Goal: Obtain resource: Obtain resource

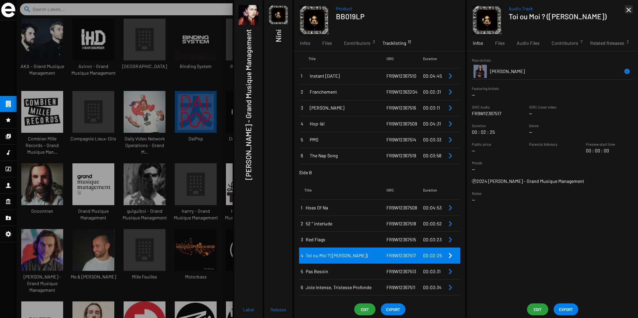
click at [628, 12] on mat-icon "close" at bounding box center [629, 10] width 8 height 8
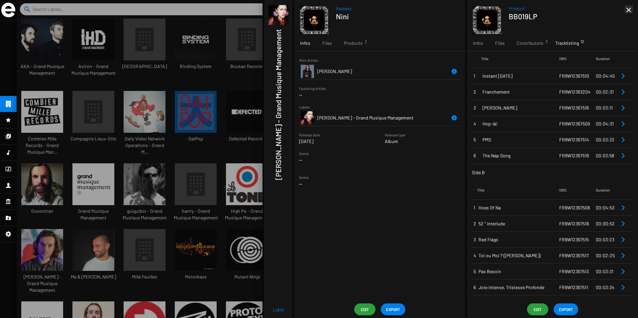
click at [628, 12] on mat-icon "close" at bounding box center [629, 10] width 8 height 8
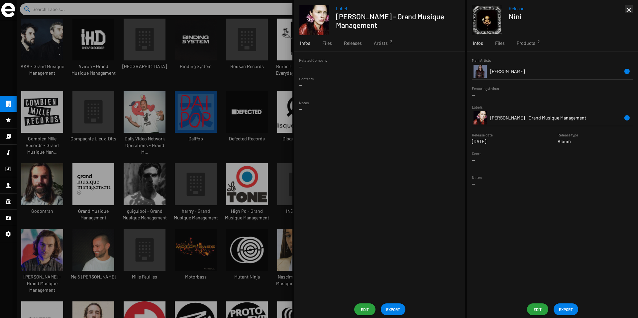
click at [628, 12] on mat-icon "close" at bounding box center [629, 10] width 8 height 8
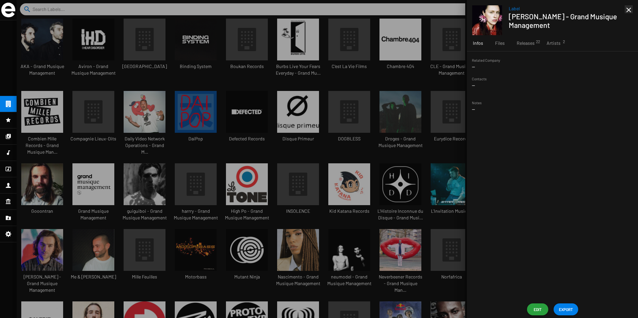
click at [628, 12] on mat-icon "close" at bounding box center [629, 10] width 8 height 8
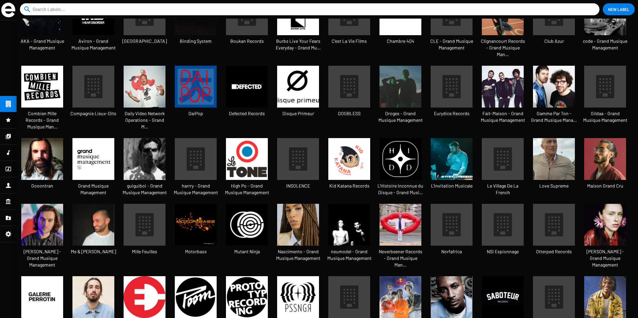
click at [88, 146] on img at bounding box center [93, 159] width 42 height 42
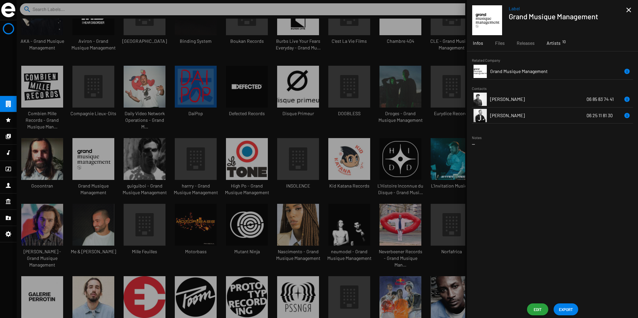
click at [548, 44] on span "Artists 10" at bounding box center [554, 43] width 14 height 7
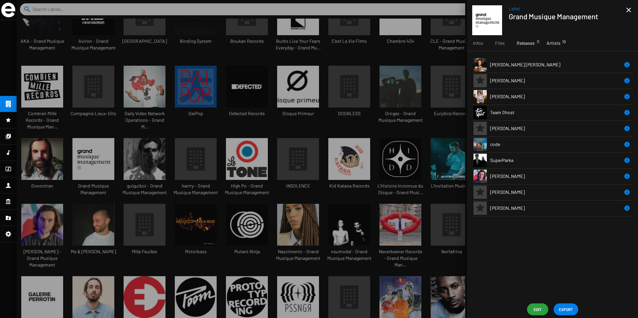
click at [529, 39] on div "Releases 11" at bounding box center [526, 43] width 30 height 16
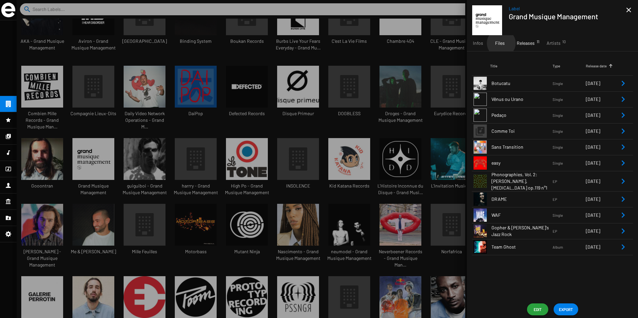
click at [501, 43] on span "Files" at bounding box center [500, 43] width 10 height 7
click at [551, 45] on span "Artists 10" at bounding box center [554, 43] width 14 height 7
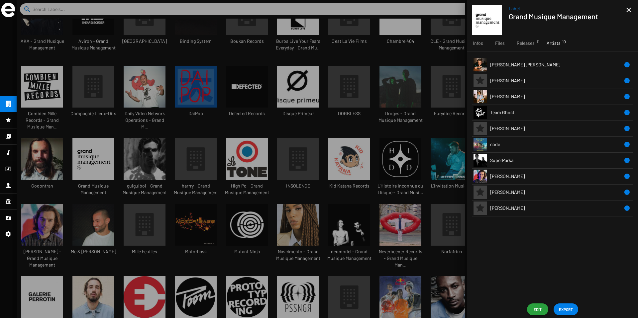
click at [631, 13] on mat-icon "close" at bounding box center [629, 10] width 8 height 8
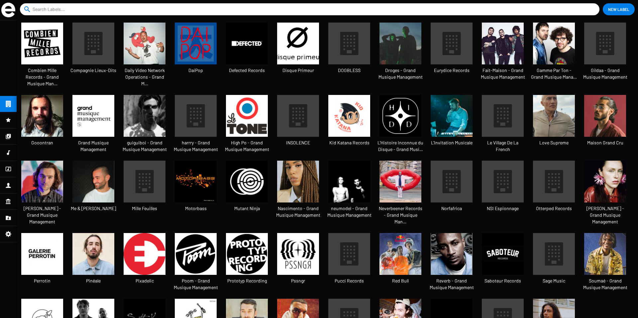
scroll to position [100, 0]
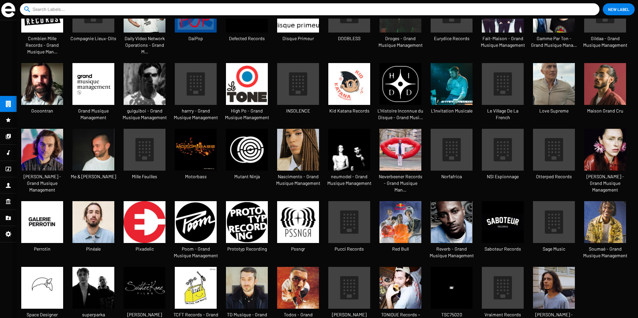
click at [403, 268] on img at bounding box center [401, 288] width 42 height 42
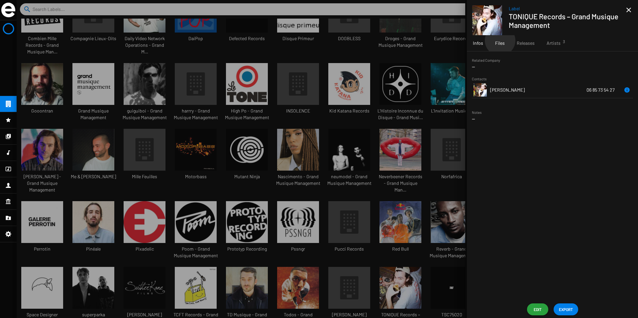
click at [500, 41] on span "Files" at bounding box center [500, 43] width 10 height 7
click at [529, 44] on span "Releases" at bounding box center [526, 43] width 18 height 7
click at [548, 45] on span "Artists 3" at bounding box center [554, 43] width 14 height 7
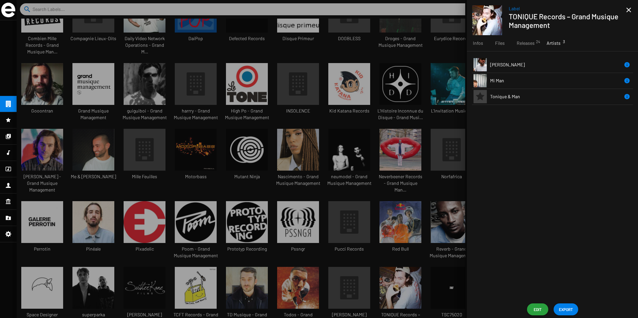
click at [538, 97] on td "Tonique & Man" at bounding box center [556, 97] width 133 height 16
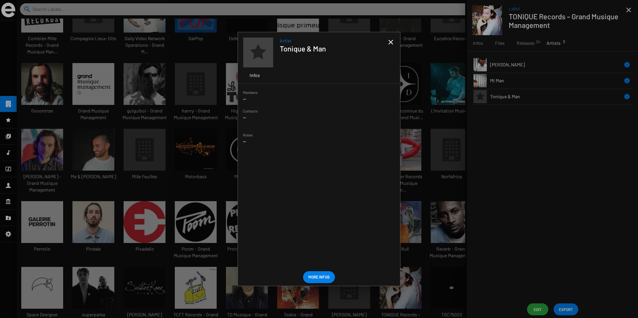
click at [392, 43] on mat-icon "close" at bounding box center [391, 42] width 8 height 8
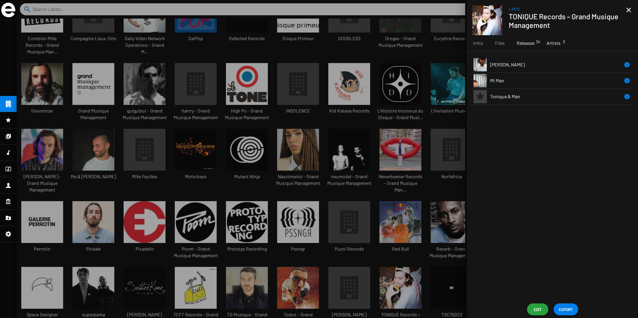
click at [527, 48] on div "Releases 24" at bounding box center [526, 43] width 30 height 16
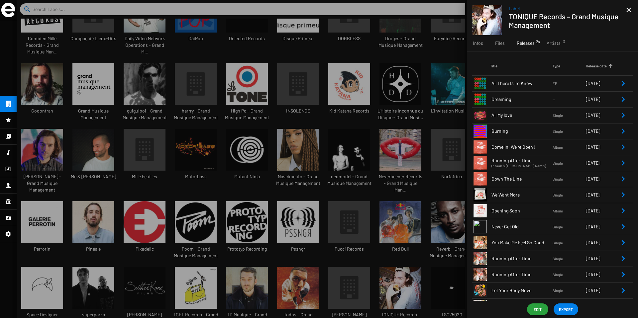
click at [534, 148] on span "Come In, We're Open !" at bounding box center [522, 147] width 61 height 7
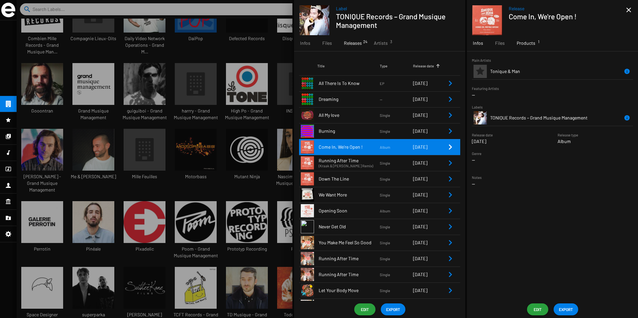
click at [529, 49] on div "Products 1" at bounding box center [526, 43] width 31 height 16
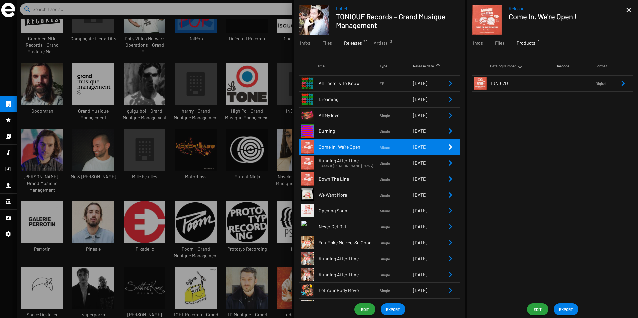
click at [624, 83] on icon "Remove Reference" at bounding box center [623, 83] width 3 height 5
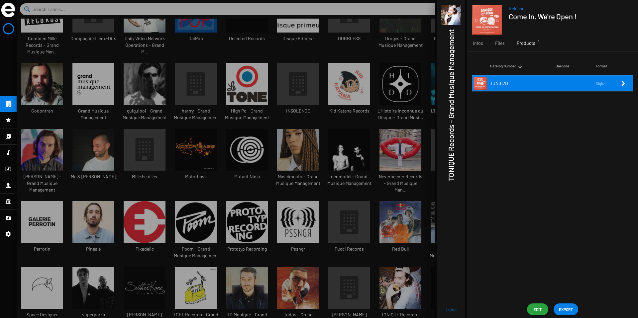
click at [622, 86] on icon "Remove Reference" at bounding box center [623, 83] width 8 height 8
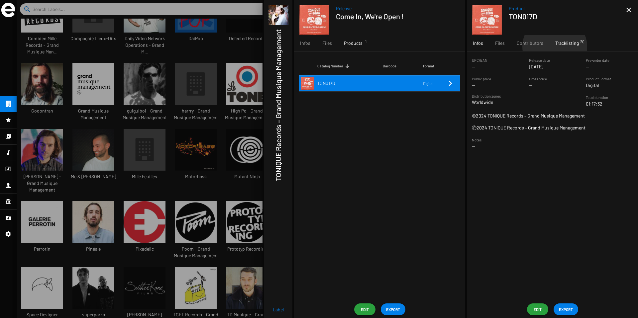
click at [554, 47] on div "Tracklisting 20" at bounding box center [568, 43] width 36 height 16
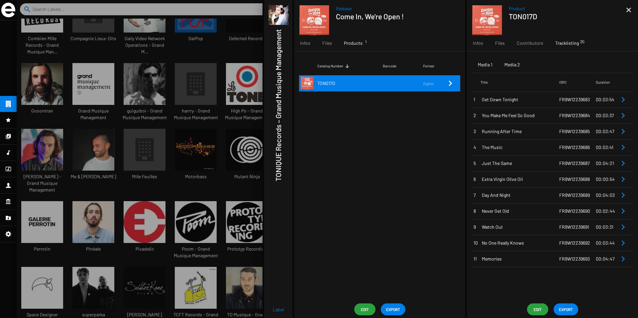
click at [515, 66] on div "Media 2" at bounding box center [513, 65] width 16 height 7
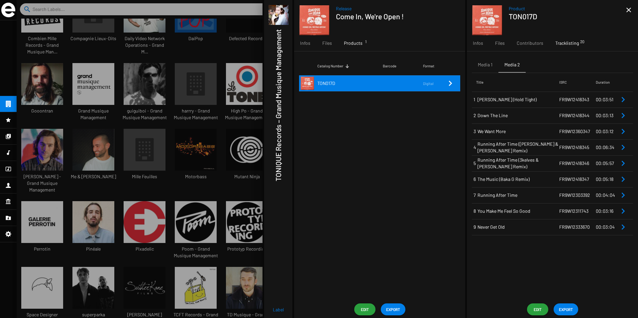
click at [561, 275] on div "Media 1 Media 2 Title ISRC Duration 1 [PERSON_NAME] (Hold Tight) FR9W12418343 0…" at bounding box center [552, 177] width 171 height 250
click at [565, 307] on span "EXPORT" at bounding box center [566, 310] width 14 height 12
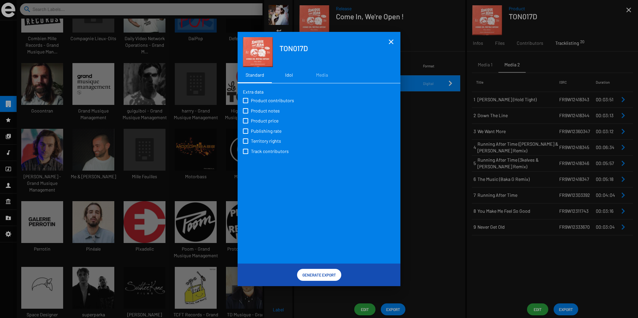
click at [289, 77] on div "Idol" at bounding box center [289, 75] width 8 height 7
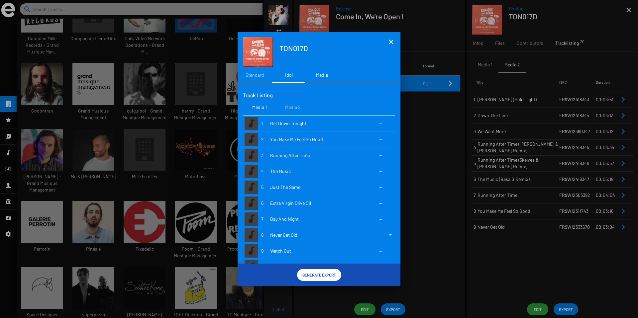
click at [318, 76] on div "Media" at bounding box center [322, 75] width 12 height 7
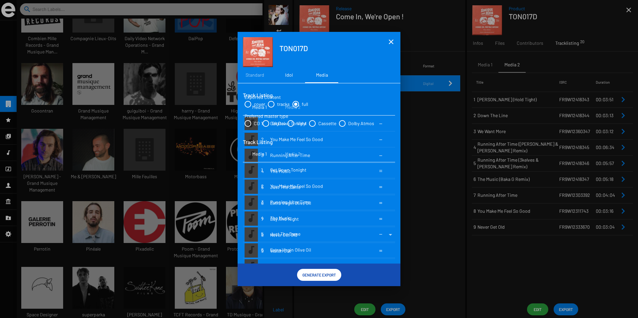
click at [289, 76] on div "Idol" at bounding box center [289, 75] width 8 height 7
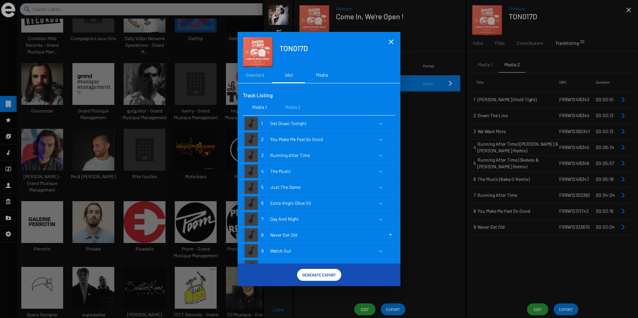
click at [326, 73] on div "Media" at bounding box center [322, 75] width 12 height 7
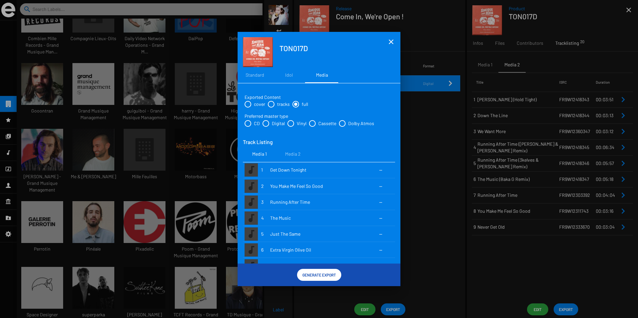
scroll to position [74, 0]
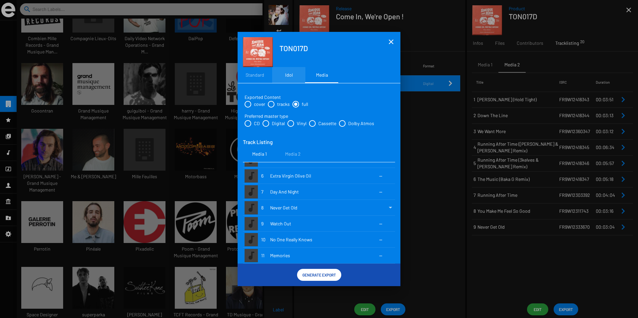
click at [290, 80] on div "Idol" at bounding box center [288, 75] width 33 height 16
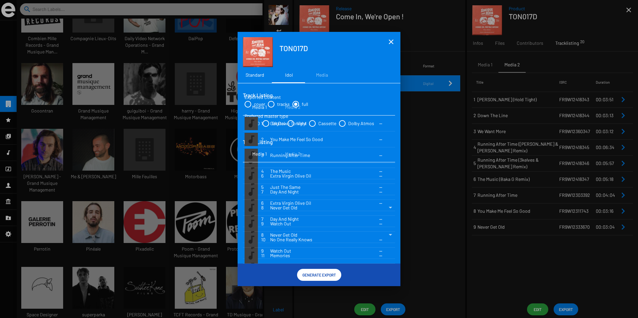
click at [254, 73] on div "Standard" at bounding box center [255, 75] width 19 height 7
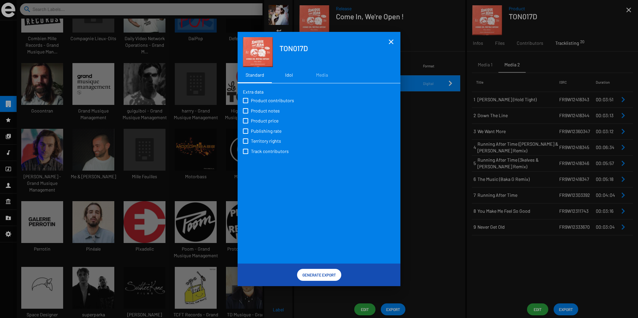
click at [286, 73] on div "Idol" at bounding box center [289, 75] width 8 height 7
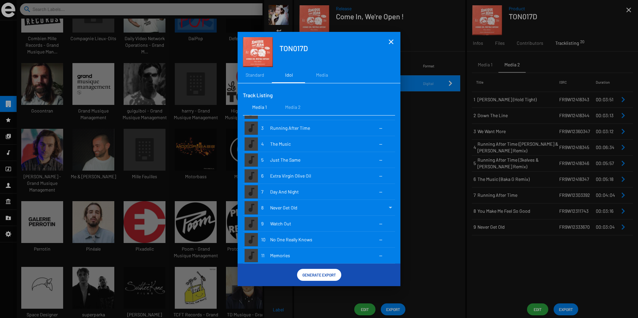
scroll to position [0, 0]
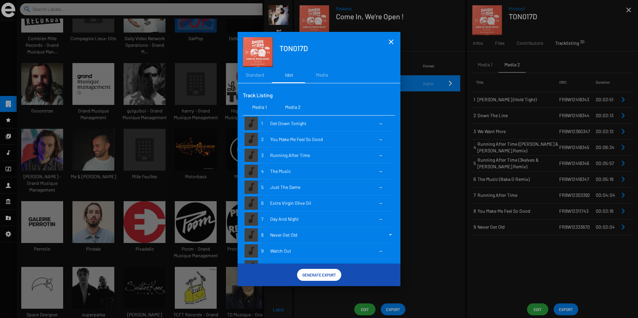
click at [291, 107] on div "Media 2" at bounding box center [293, 107] width 16 height 7
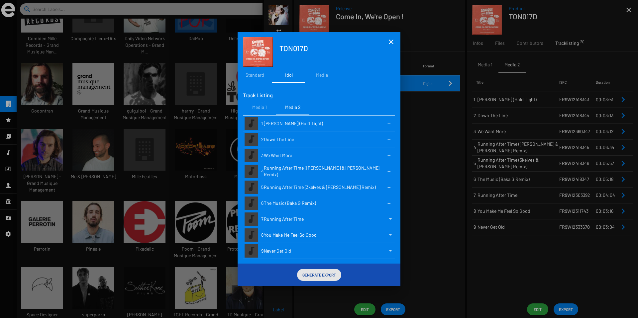
click at [317, 275] on span "Generate Export" at bounding box center [320, 275] width 34 height 12
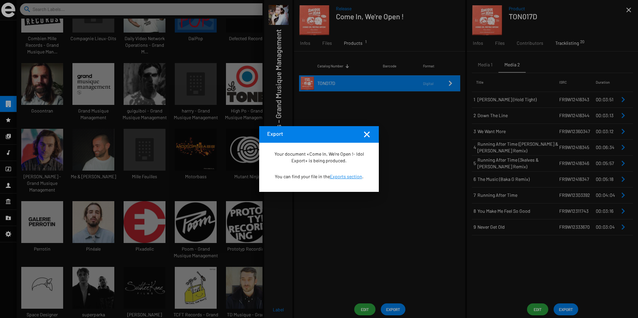
click at [345, 177] on link "Exports section" at bounding box center [346, 177] width 32 height 6
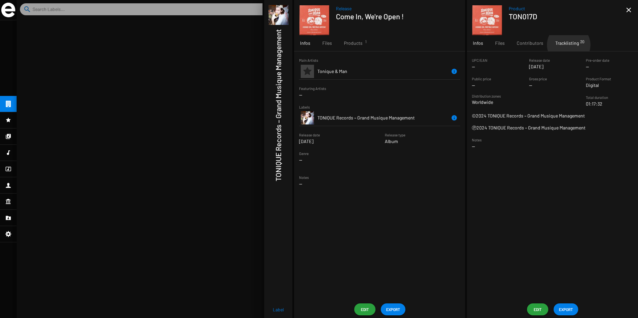
click at [567, 45] on span "Tracklisting 20" at bounding box center [568, 43] width 24 height 7
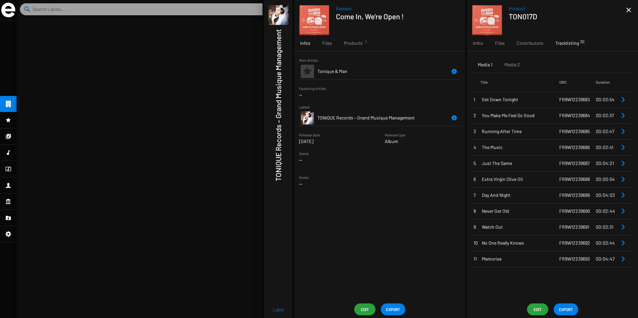
click at [564, 99] on span "FR9W12239683" at bounding box center [575, 100] width 31 height 6
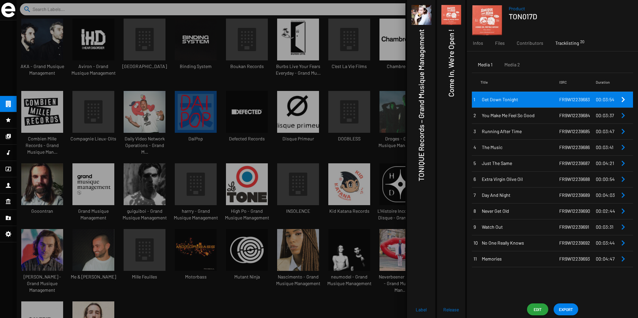
scroll to position [11, 56]
click at [625, 97] on icon "Remove Reference" at bounding box center [623, 100] width 8 height 8
click at [622, 100] on icon "Remove Reference" at bounding box center [623, 100] width 8 height 8
click at [622, 99] on icon "Remove Reference" at bounding box center [623, 100] width 8 height 8
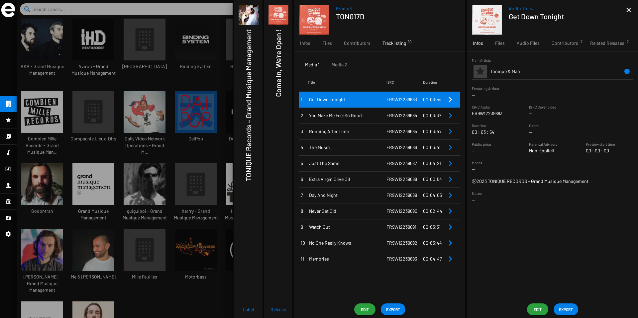
click at [479, 116] on p "FR9W12239683" at bounding box center [487, 113] width 31 height 7
copy p "FR9W12239683"
click at [344, 70] on div "Media 2" at bounding box center [340, 65] width 28 height 16
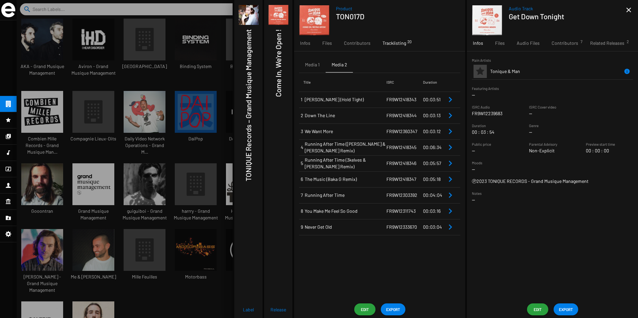
click at [390, 101] on span "FR9W12418343" at bounding box center [402, 100] width 30 height 6
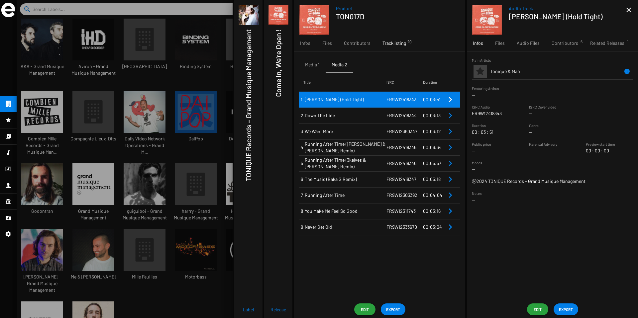
click at [491, 115] on p "FR9W12418343" at bounding box center [487, 113] width 30 height 7
copy p "FR9W12418343"
click at [395, 114] on span "FR9W12418344" at bounding box center [402, 116] width 30 height 6
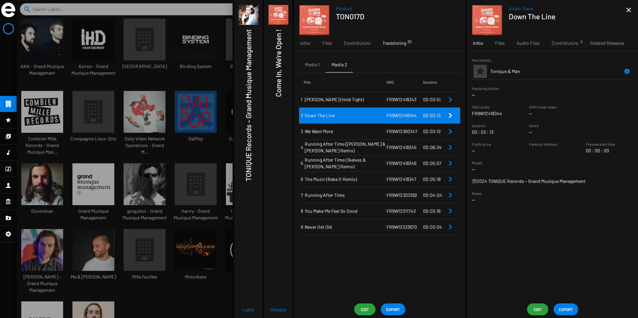
click at [489, 113] on p "FR9W12418344" at bounding box center [487, 113] width 30 height 7
copy p "FR9W12418344"
click at [411, 129] on span "FR9W12360347" at bounding box center [402, 132] width 31 height 6
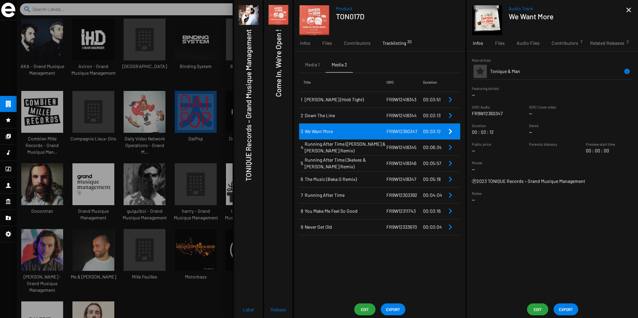
click at [494, 115] on p "FR9W12360347" at bounding box center [487, 113] width 31 height 7
copy p "FR9W12360347"
click at [367, 148] on span "Running After Time ([PERSON_NAME] & [PERSON_NAME] Remix)" at bounding box center [346, 147] width 82 height 13
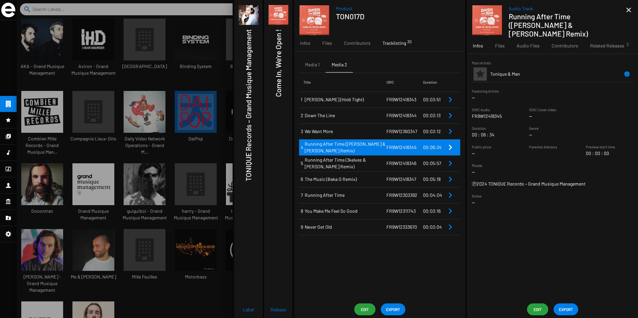
click at [487, 114] on p "FR9W12418345" at bounding box center [487, 116] width 30 height 7
click at [484, 114] on p "FR9W12418345" at bounding box center [487, 116] width 30 height 7
copy p "FR9W12418345"
click at [369, 164] on span "Running After Time (3kelves & [PERSON_NAME] Remix)" at bounding box center [346, 163] width 82 height 13
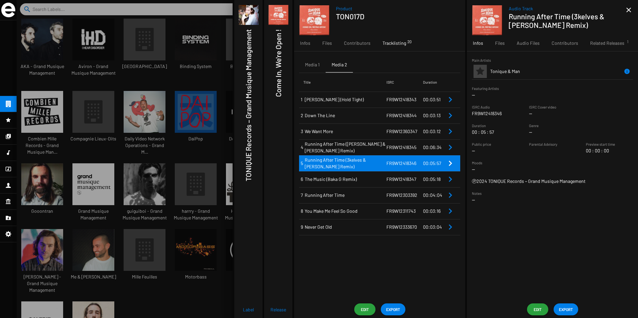
click at [493, 113] on p "FR9W12418346" at bounding box center [487, 113] width 30 height 7
copy p "FR9W12418346"
click at [367, 182] on span "The Music (Baka G Remix)" at bounding box center [346, 179] width 82 height 7
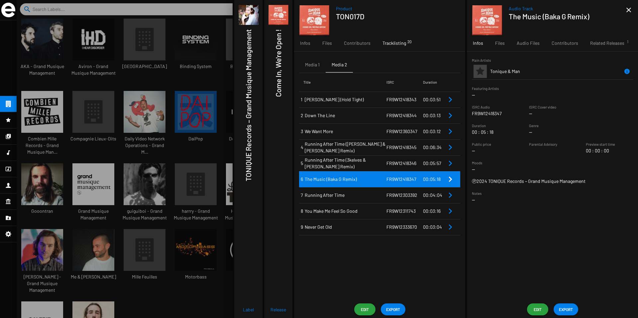
click at [495, 114] on p "FR9W12418347" at bounding box center [487, 113] width 30 height 7
copy p "FR9W12418347"
click at [350, 195] on span "Running After Time" at bounding box center [346, 195] width 82 height 7
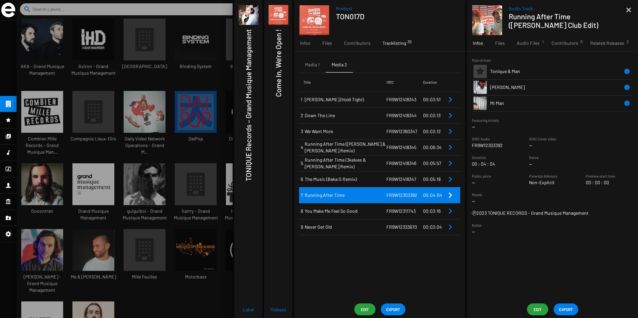
click at [487, 144] on p "FR9W12303392" at bounding box center [487, 145] width 31 height 7
copy p "FR9W12303392"
click at [368, 211] on span "You Make Me Feel So Good" at bounding box center [346, 211] width 82 height 7
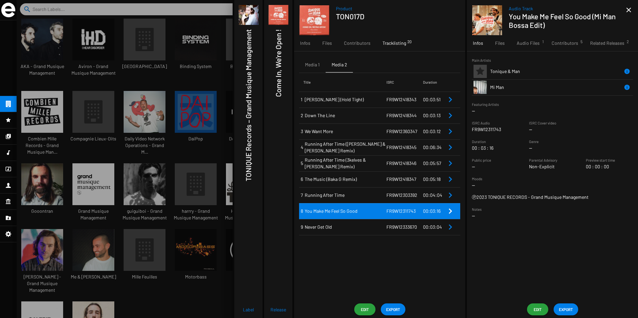
click at [497, 129] on p "FR9W12311743" at bounding box center [486, 129] width 29 height 7
copy p "FR9W12311743"
click at [372, 226] on span "Never Get Old" at bounding box center [346, 227] width 82 height 7
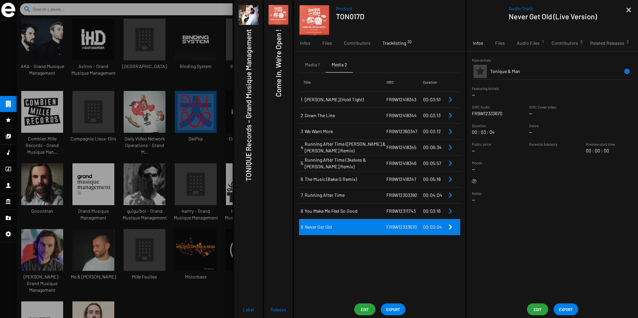
click at [495, 114] on p "FR9W12333670" at bounding box center [487, 113] width 31 height 7
copy p "FR9W12333670"
click at [339, 166] on span "Running After Time (3kelves & [PERSON_NAME] Remix)" at bounding box center [346, 163] width 82 height 13
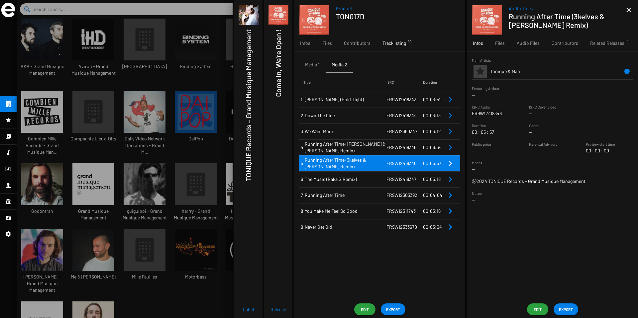
drag, startPoint x: 571, startPoint y: 16, endPoint x: 579, endPoint y: 24, distance: 12.0
click at [579, 24] on h1 "Running After Time (3kelves & [PERSON_NAME] Remix)" at bounding box center [565, 20] width 112 height 17
